Goal: Check status

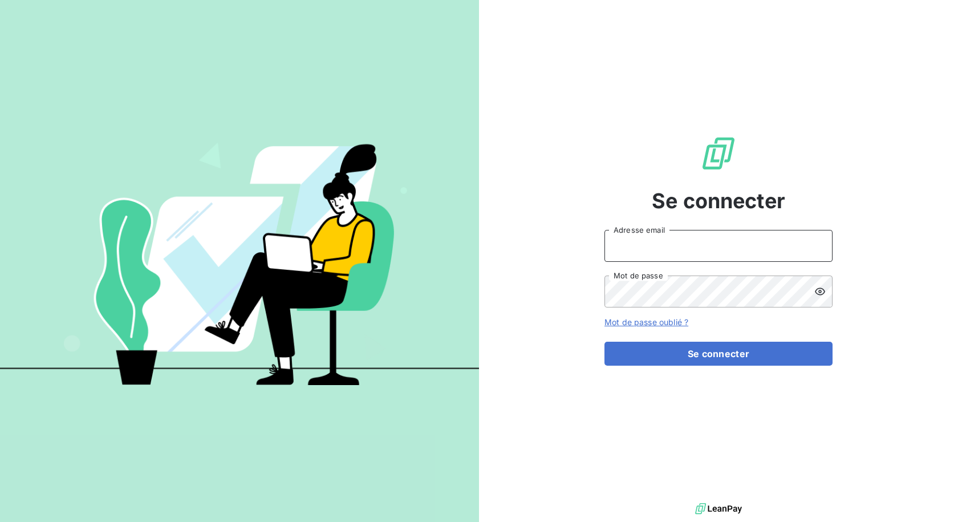
type input "[EMAIL_ADDRESS][DOMAIN_NAME]"
click at [653, 366] on div "Se connecter [EMAIL_ADDRESS][DOMAIN_NAME] Adresse email Mot de passe Mot de pas…" at bounding box center [719, 250] width 228 height 500
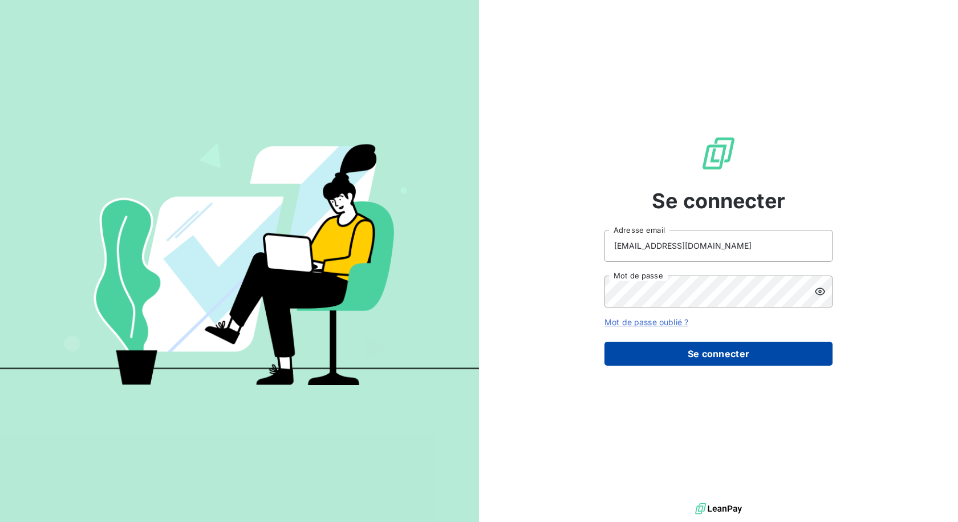
click at [653, 355] on button "Se connecter" at bounding box center [719, 354] width 228 height 24
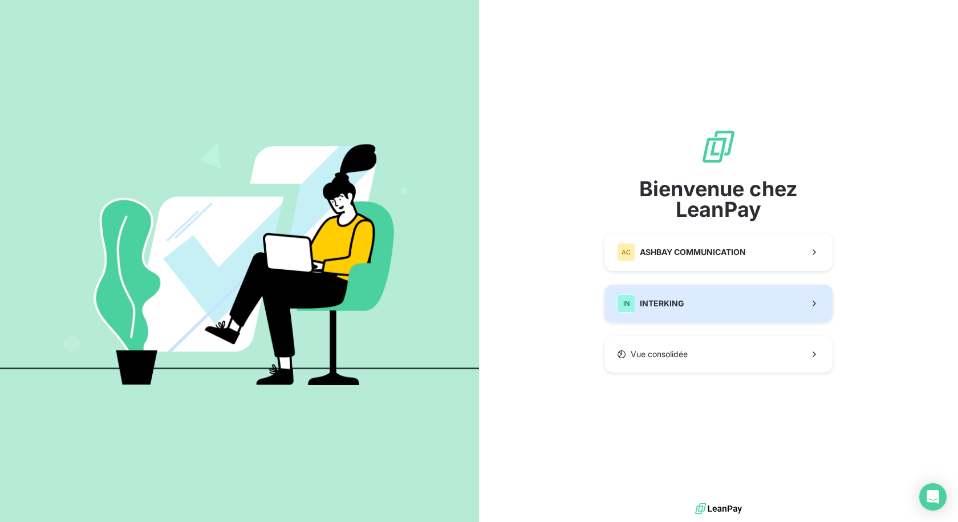
click at [699, 305] on button "IN INTERKING" at bounding box center [719, 304] width 228 height 38
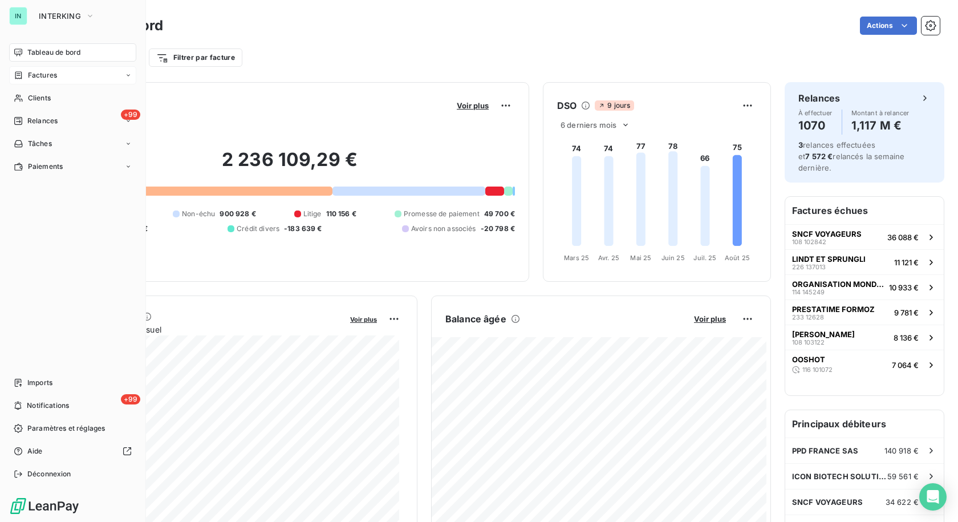
click at [18, 74] on icon at bounding box center [18, 74] width 7 height 7
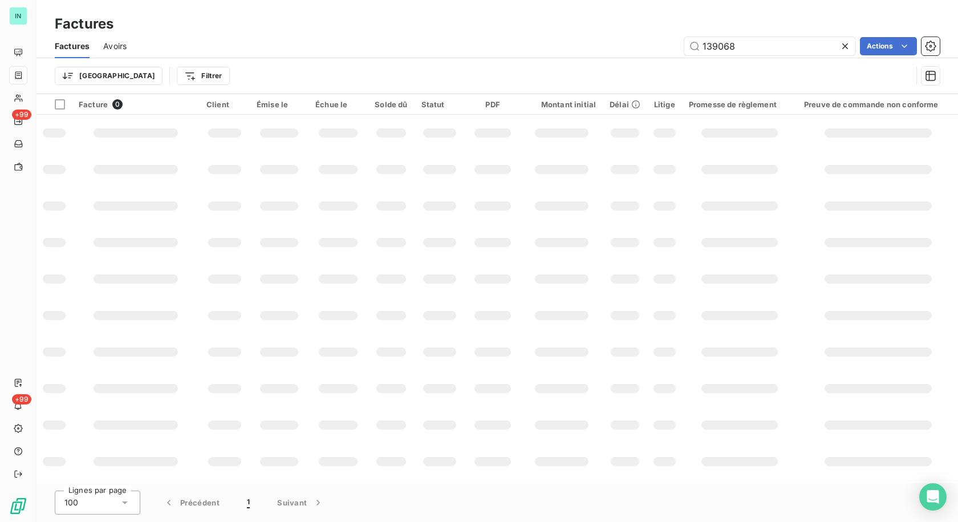
drag, startPoint x: 744, startPoint y: 48, endPoint x: 632, endPoint y: 48, distance: 111.8
click at [632, 48] on div "139068 Actions" at bounding box center [540, 46] width 800 height 18
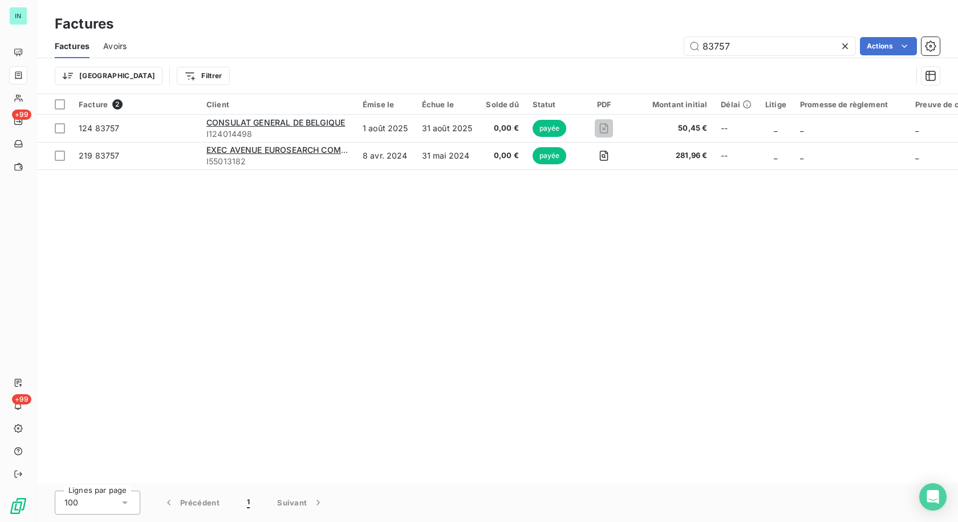
type input "83757"
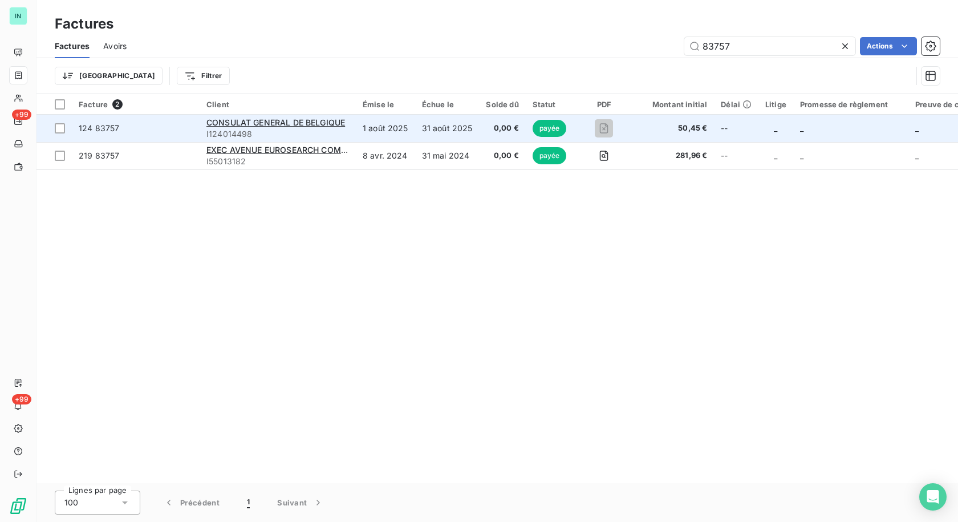
click at [250, 131] on span "I124014498" at bounding box center [278, 133] width 143 height 11
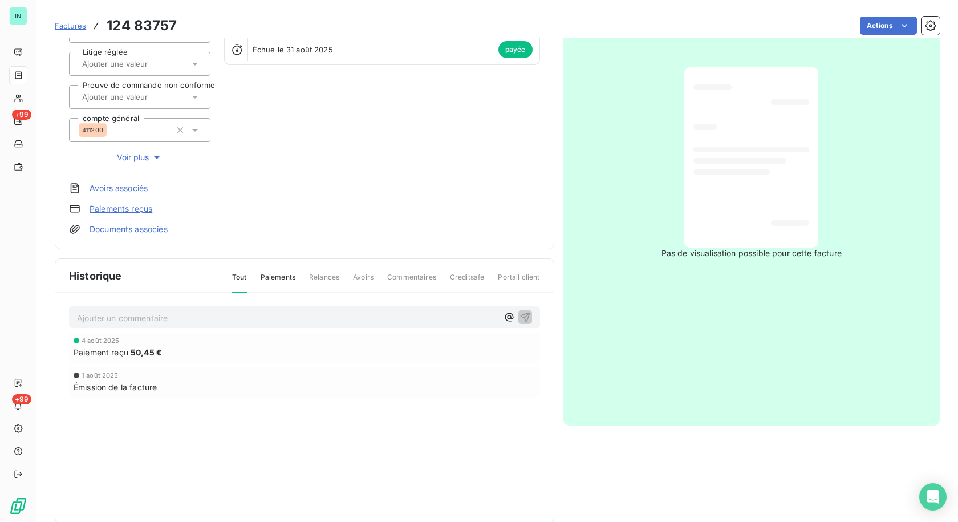
scroll to position [164, 0]
